Goal: Task Accomplishment & Management: Manage account settings

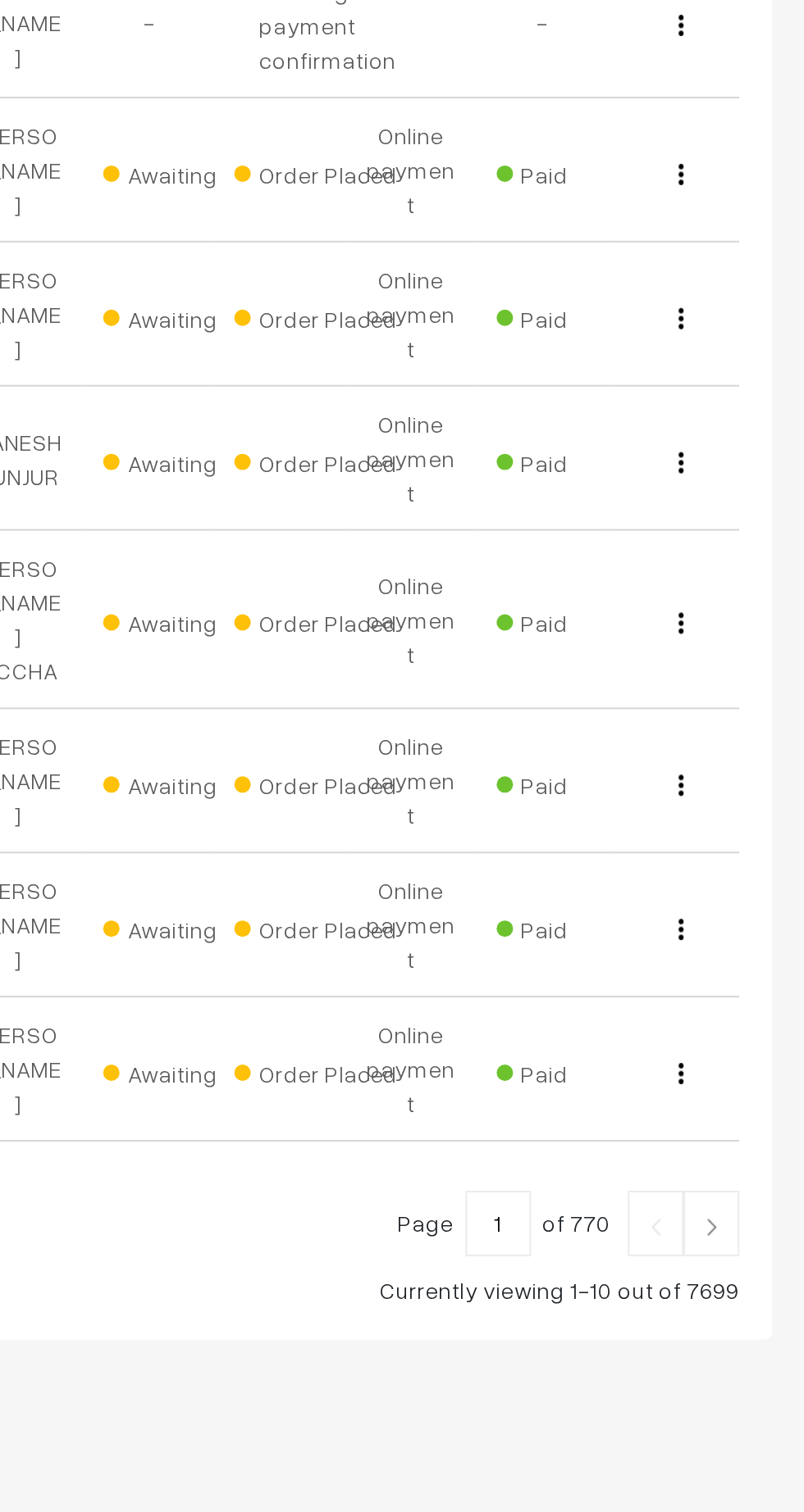
click at [762, 1184] on link at bounding box center [757, 1201] width 28 height 33
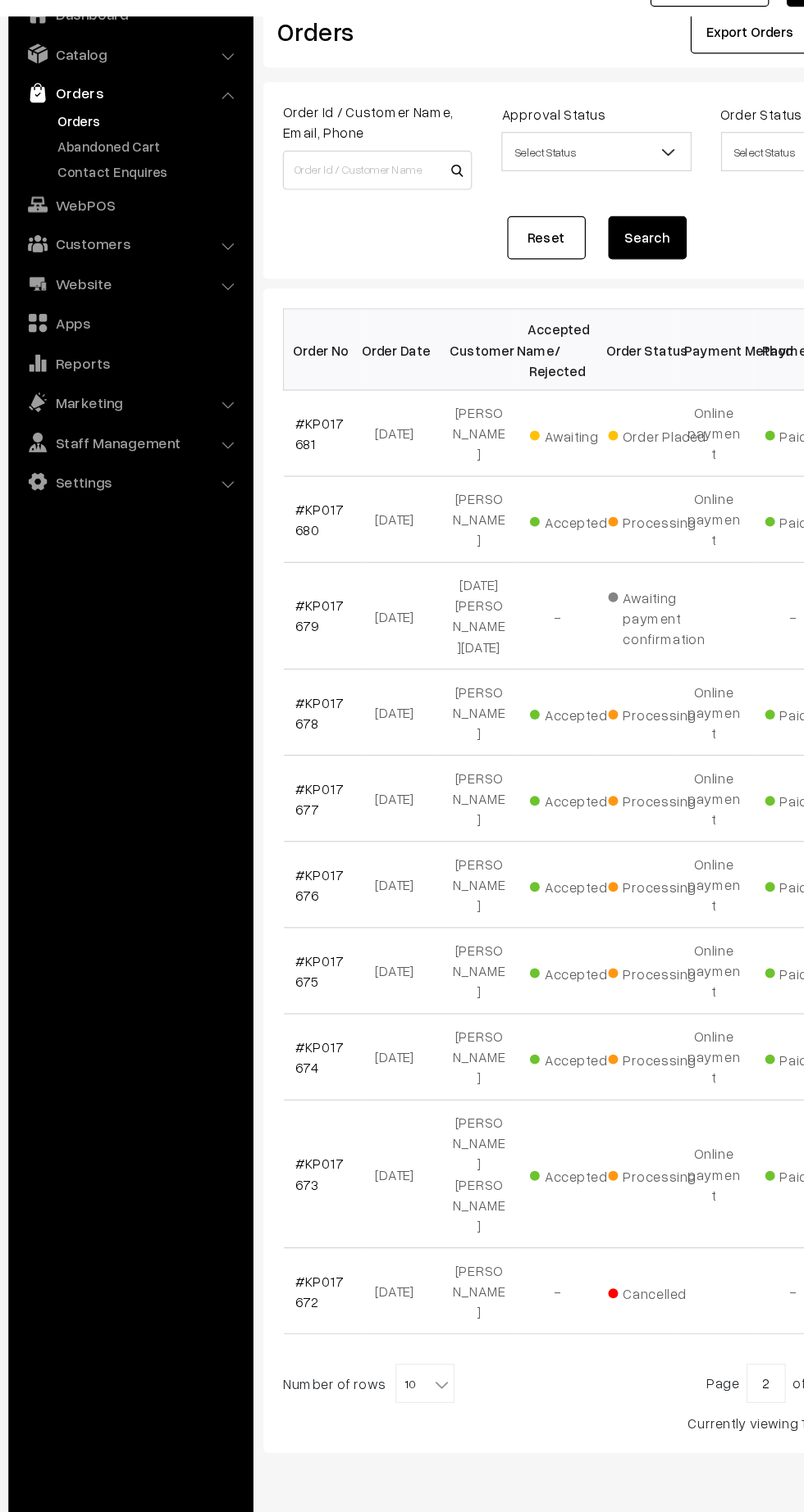
click at [274, 662] on link "#KP017678" at bounding box center [277, 678] width 40 height 31
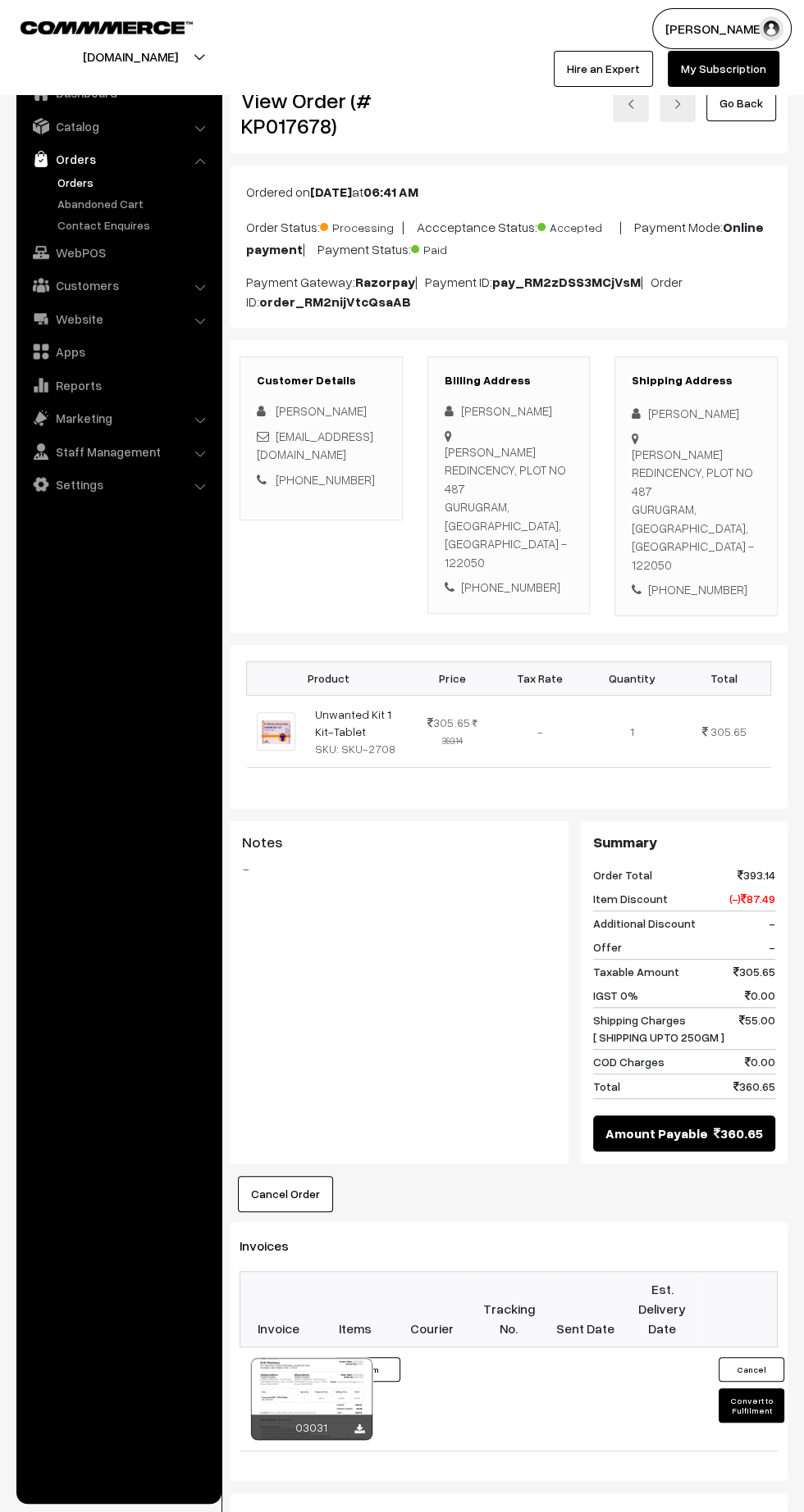
scroll to position [9, 0]
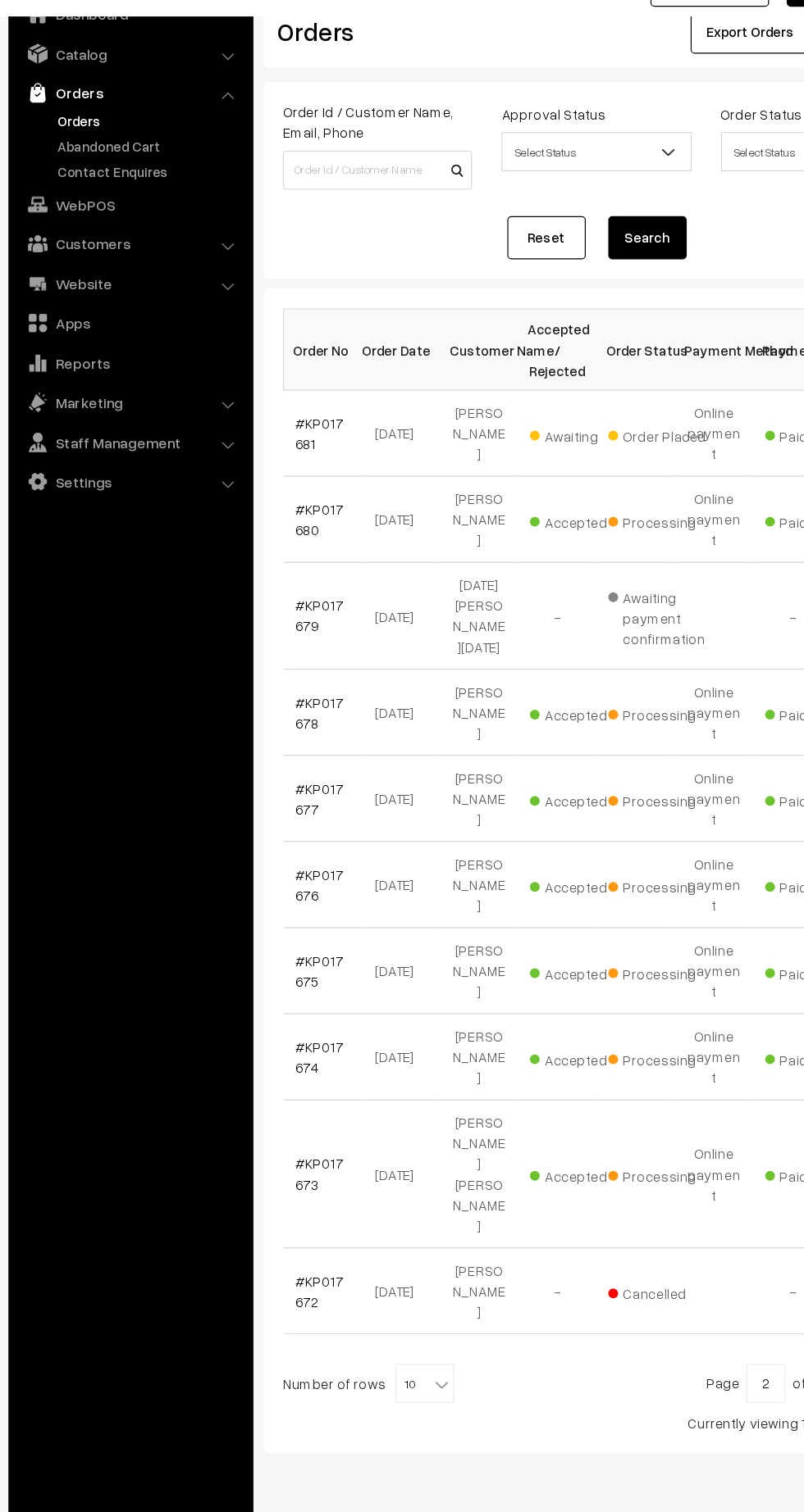
click at [273, 662] on link "#KP017678" at bounding box center [277, 678] width 40 height 31
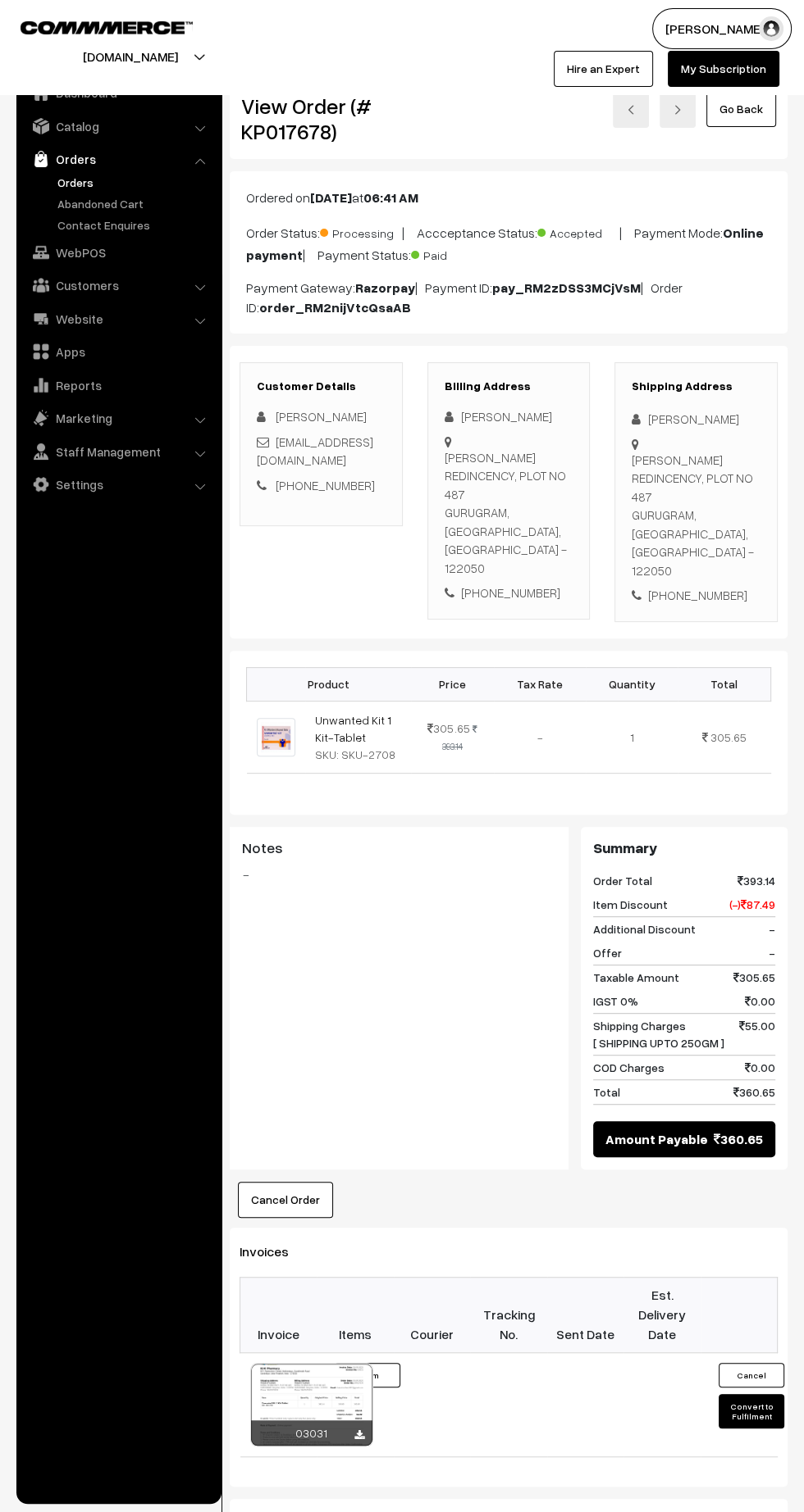
click at [281, 1182] on button "Cancel Order" at bounding box center [285, 1200] width 95 height 36
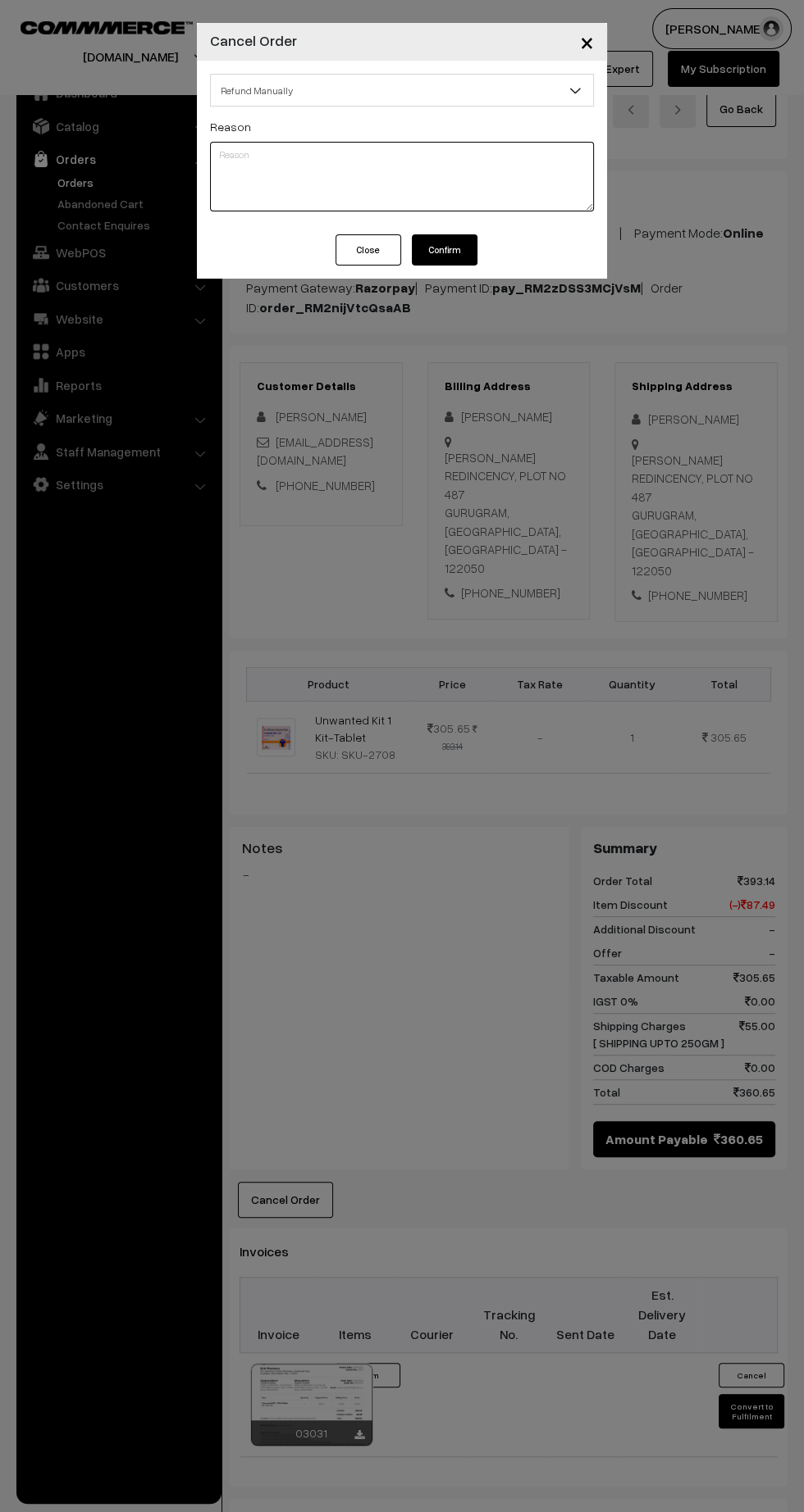
click at [452, 161] on textarea at bounding box center [402, 177] width 384 height 70
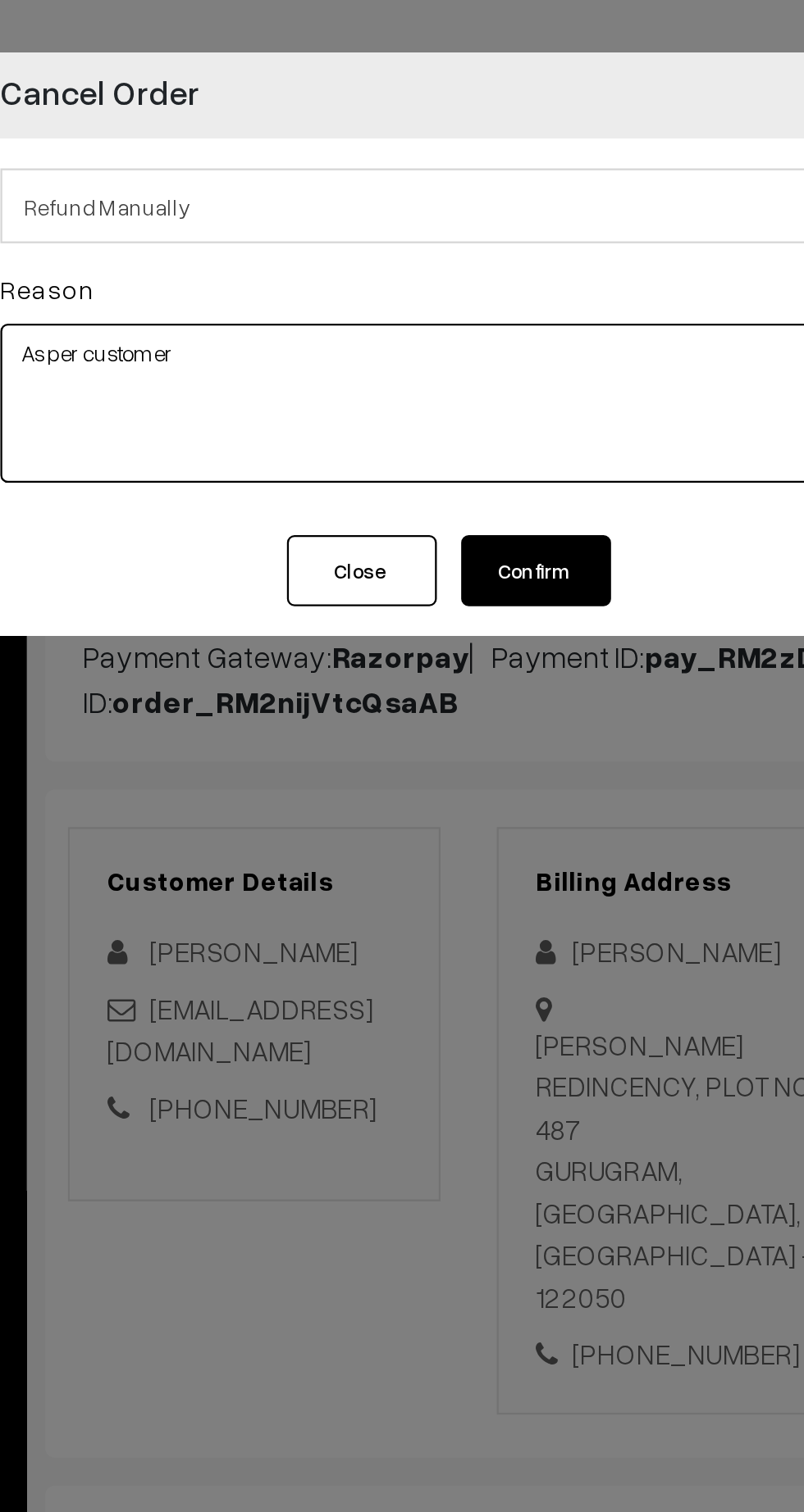
type textarea "As per customer"
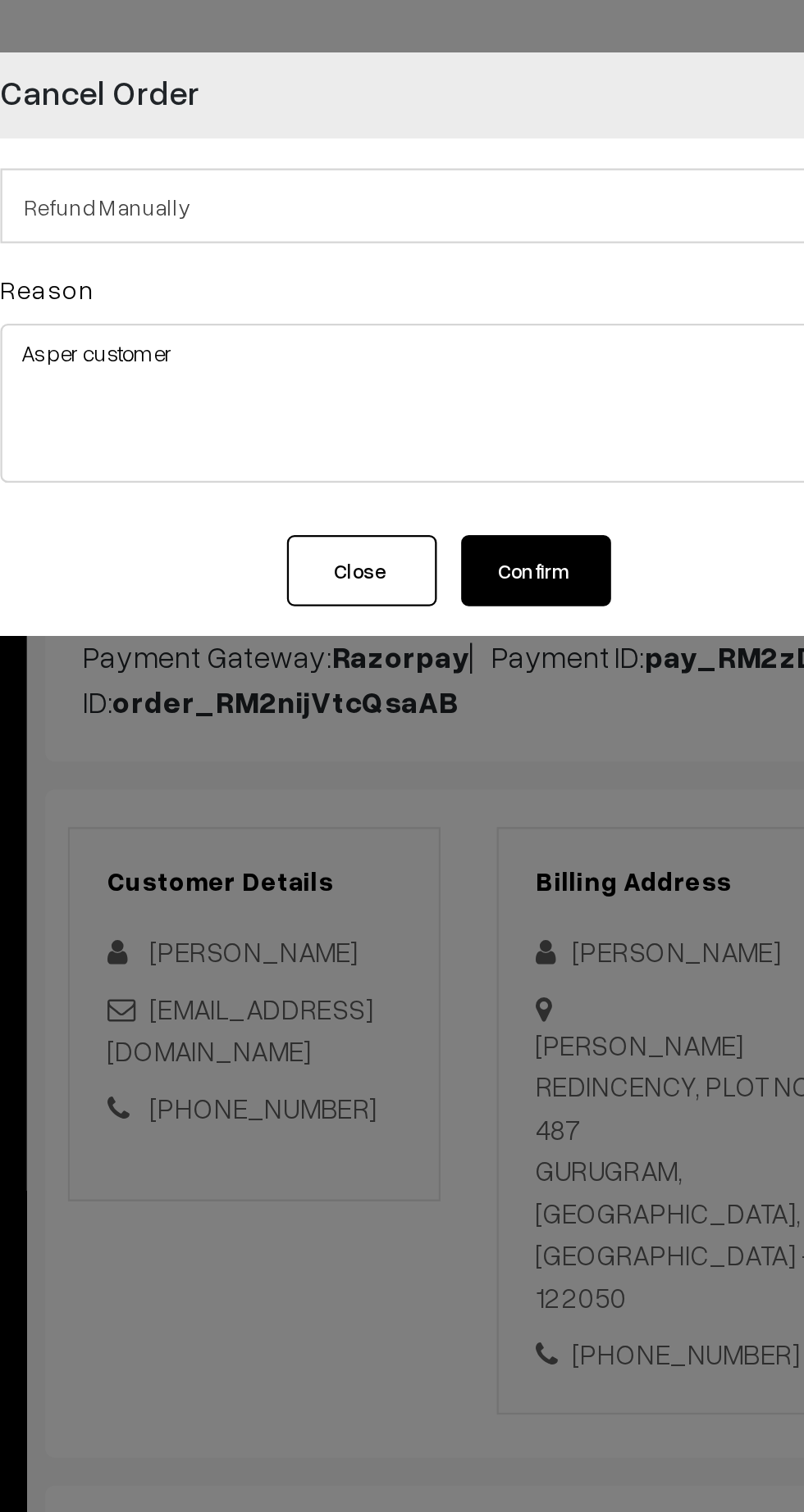
click at [454, 252] on button "Confirm" at bounding box center [444, 250] width 65 height 31
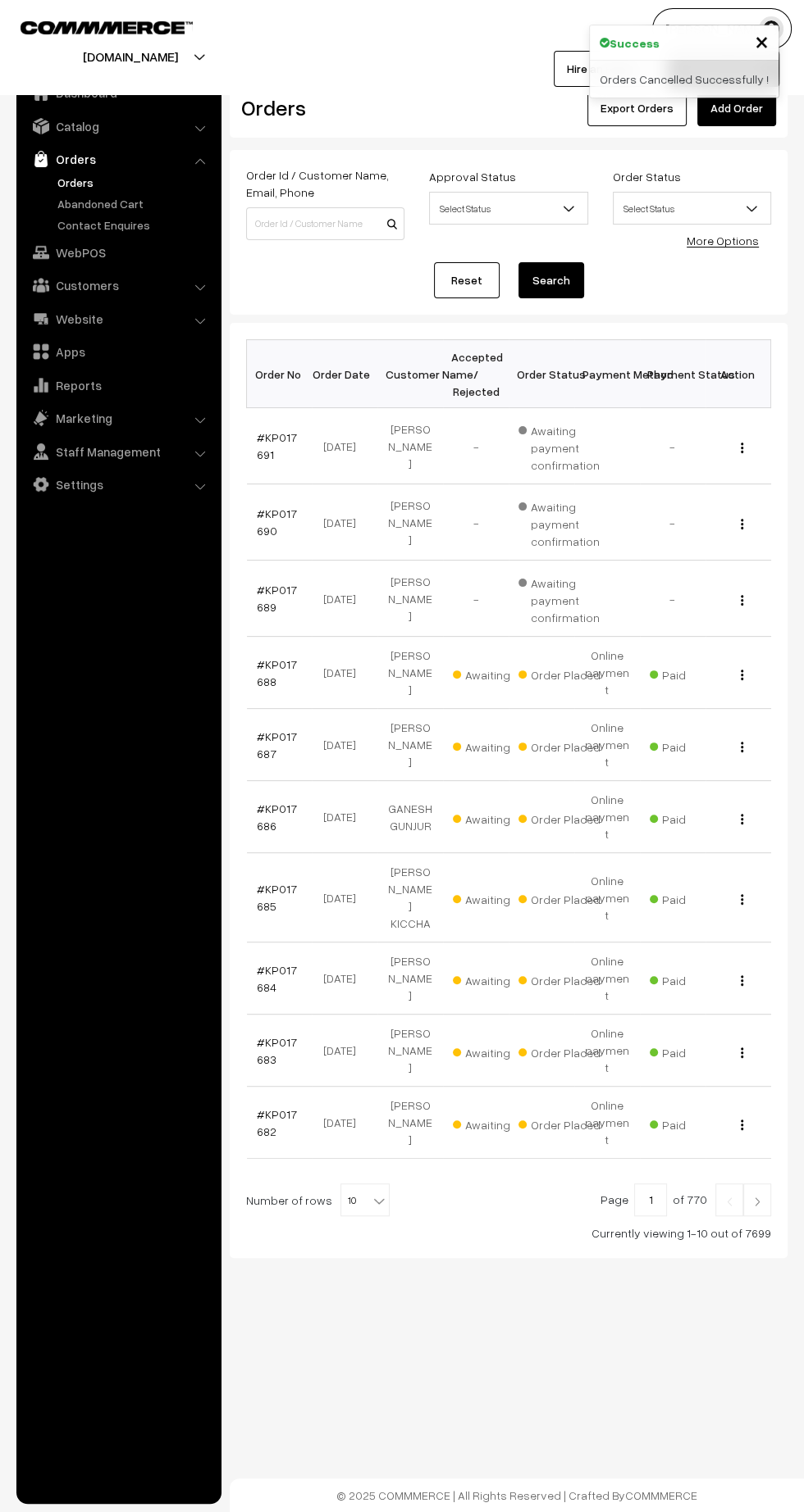
click at [757, 1197] on img at bounding box center [757, 1201] width 15 height 10
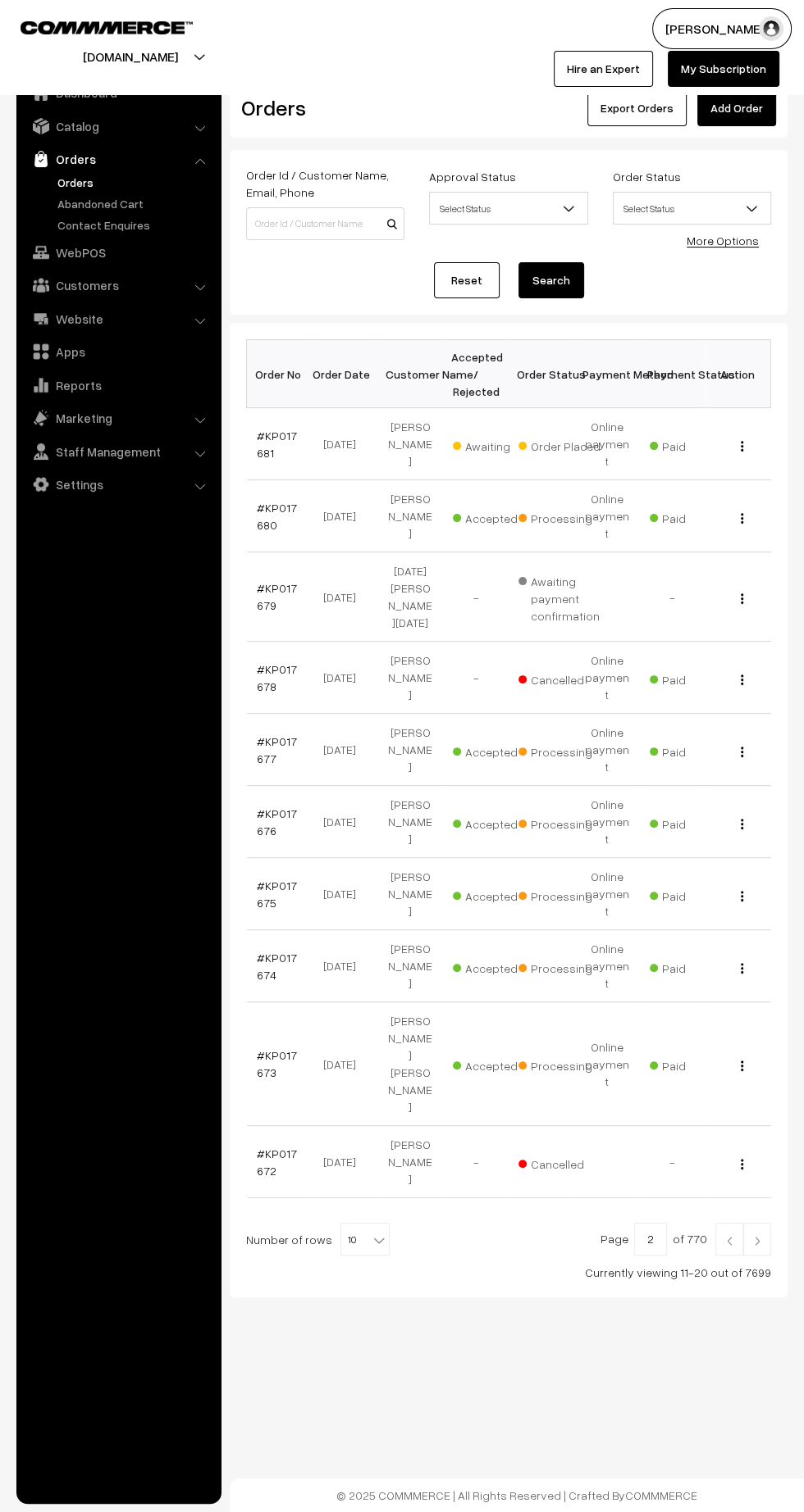
click at [264, 662] on link "#KP017678" at bounding box center [277, 678] width 40 height 31
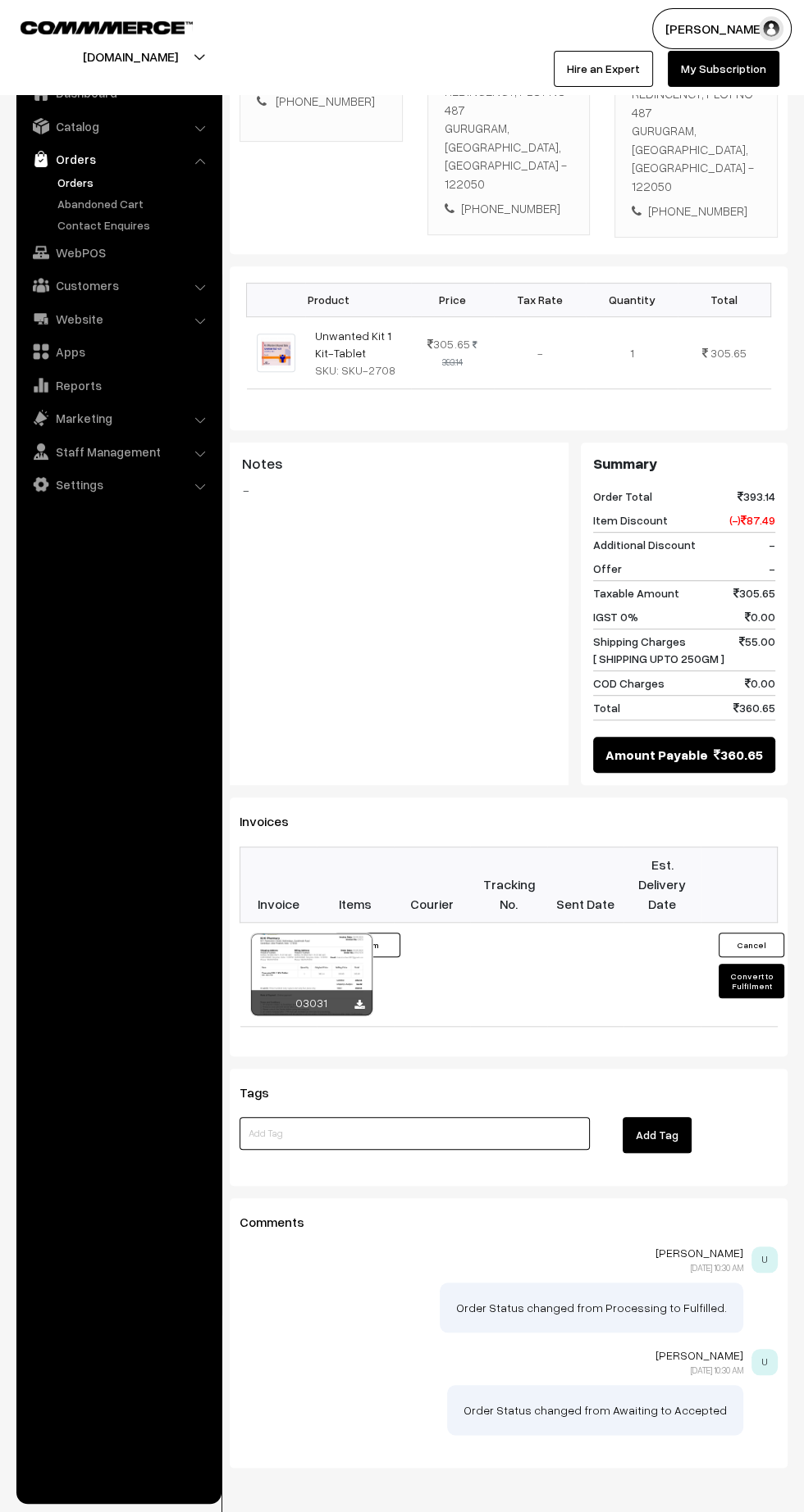
click at [441, 1118] on input at bounding box center [414, 1134] width 350 height 33
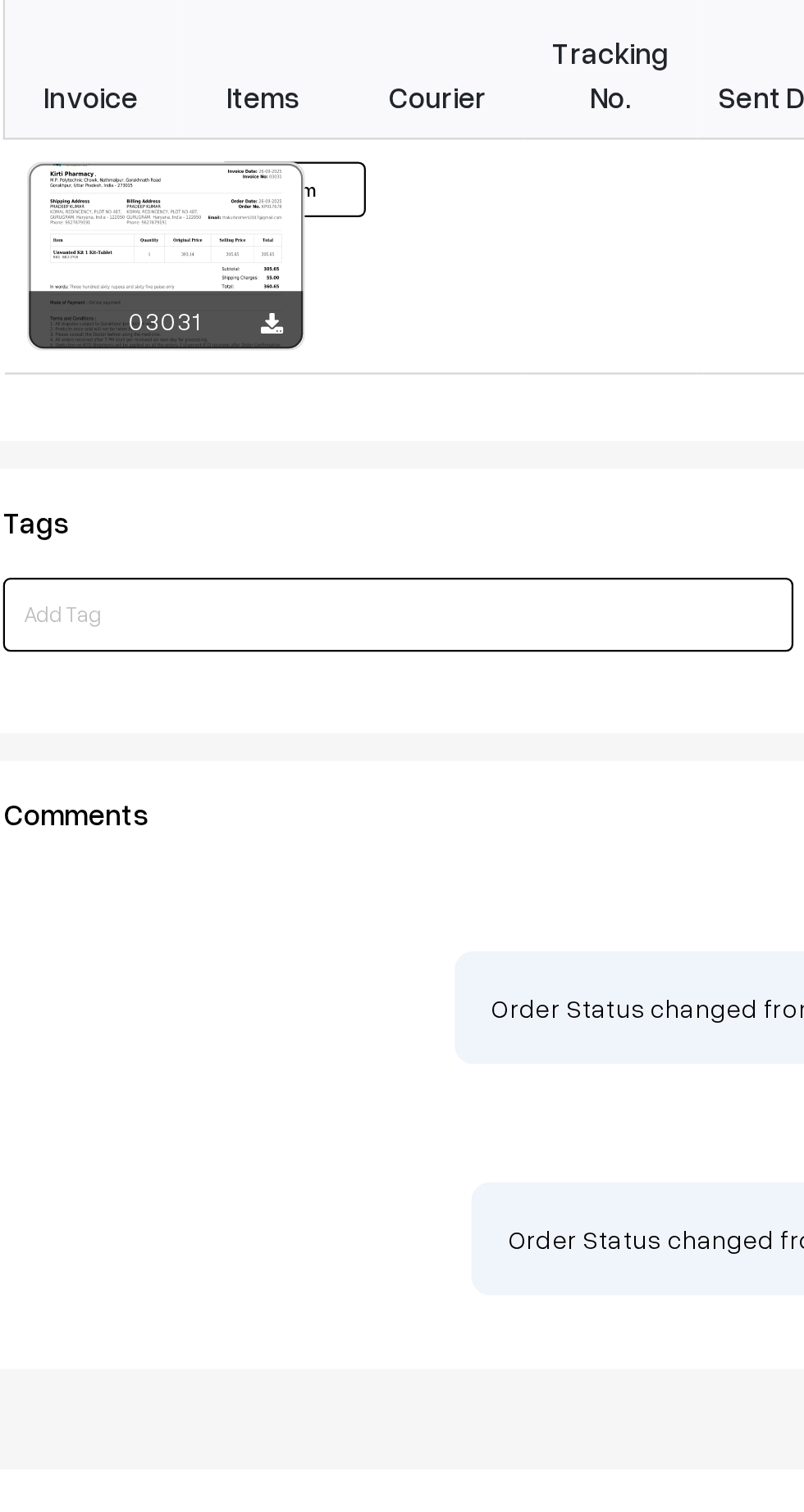
scroll to position [385, 0]
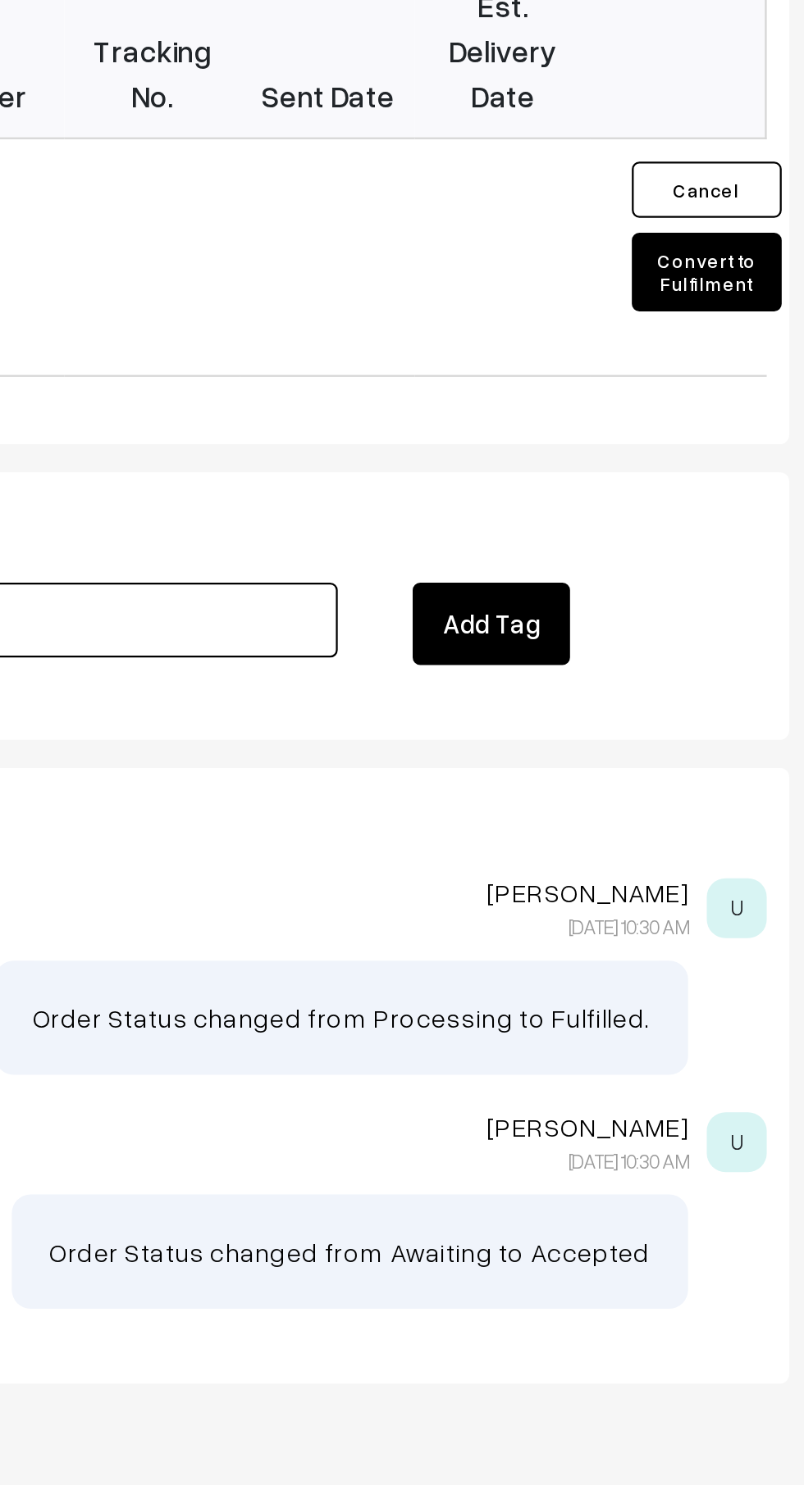
type input "Refund done"
click at [670, 1118] on button "Add Tag" at bounding box center [656, 1135] width 69 height 36
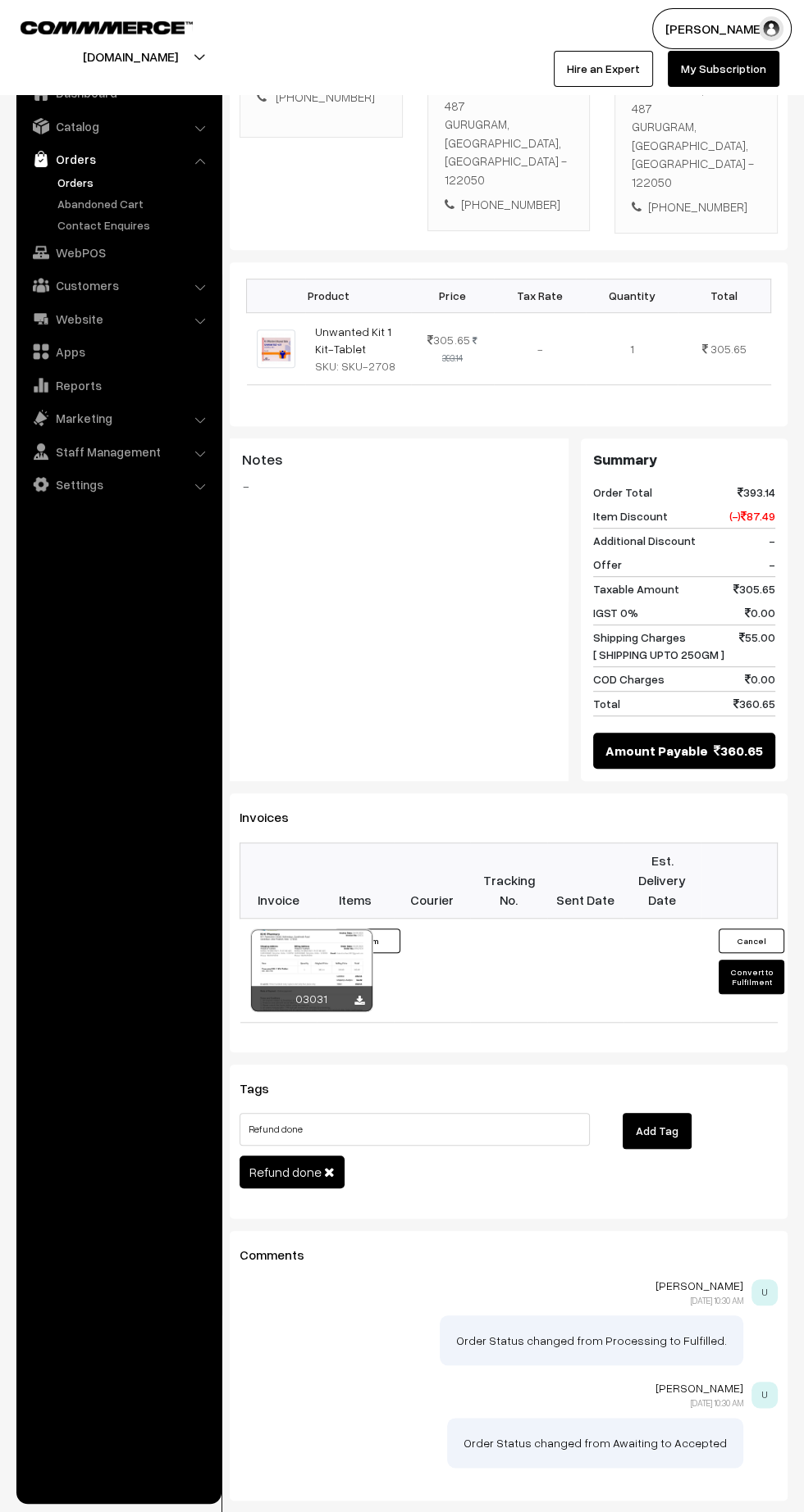
scroll to position [389, 0]
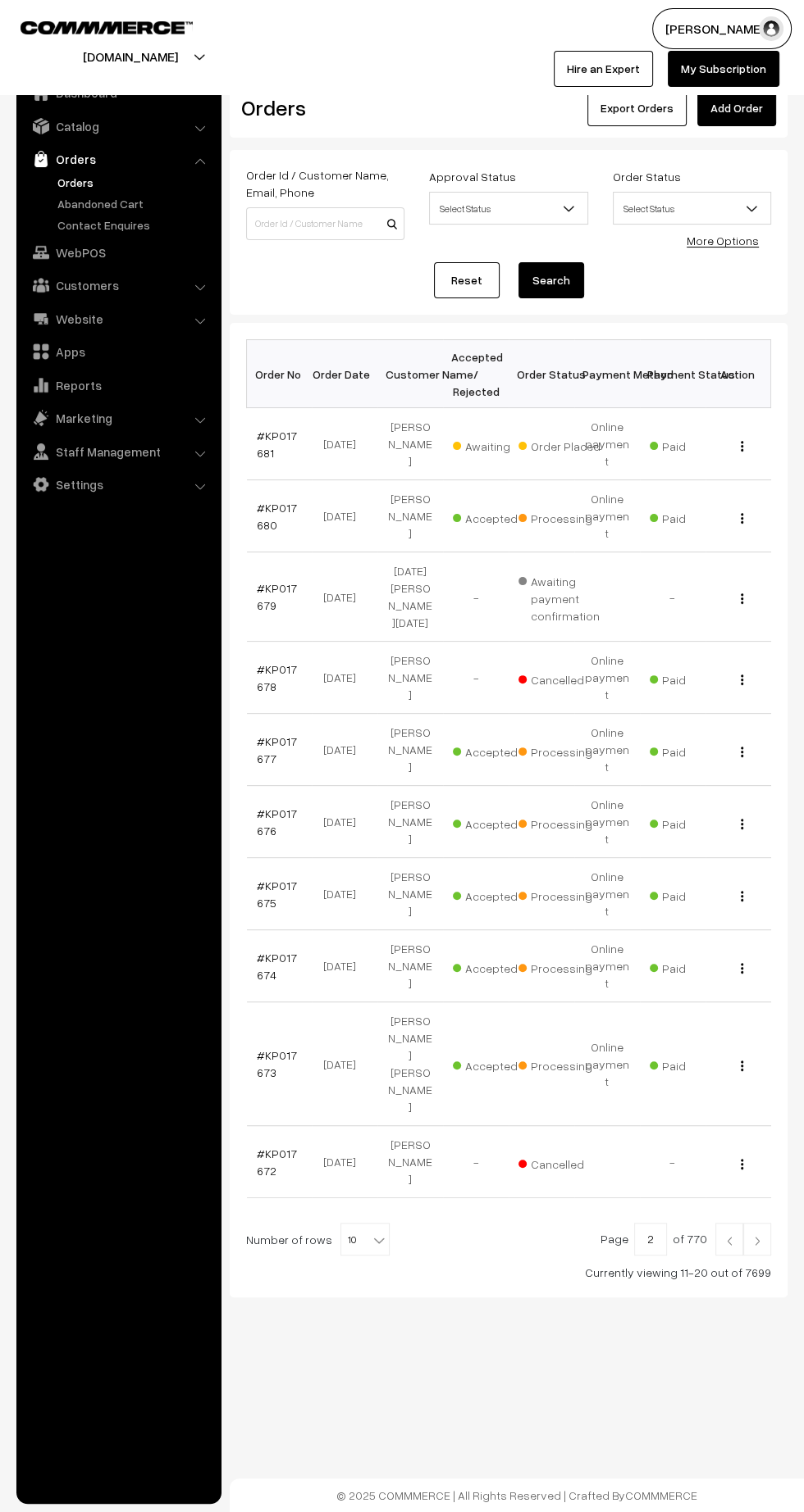
click at [277, 662] on link "#KP017678" at bounding box center [277, 678] width 40 height 31
